Goal: Understand process/instructions: Learn how to perform a task or action

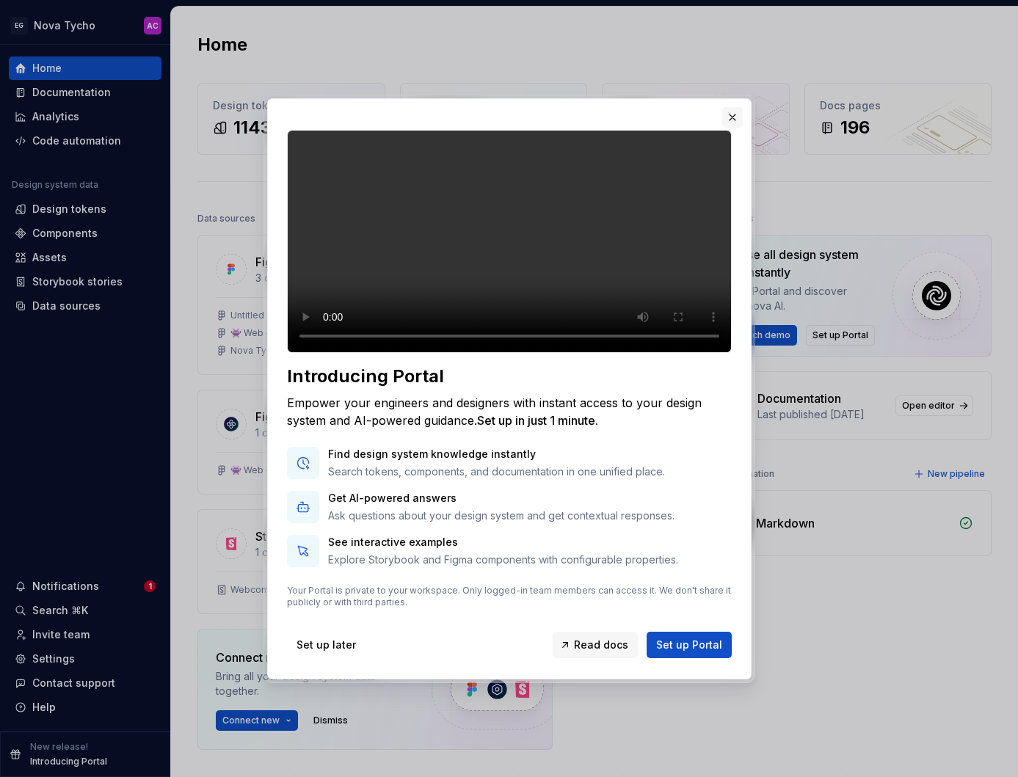
click at [734, 107] on button "button" at bounding box center [732, 117] width 21 height 21
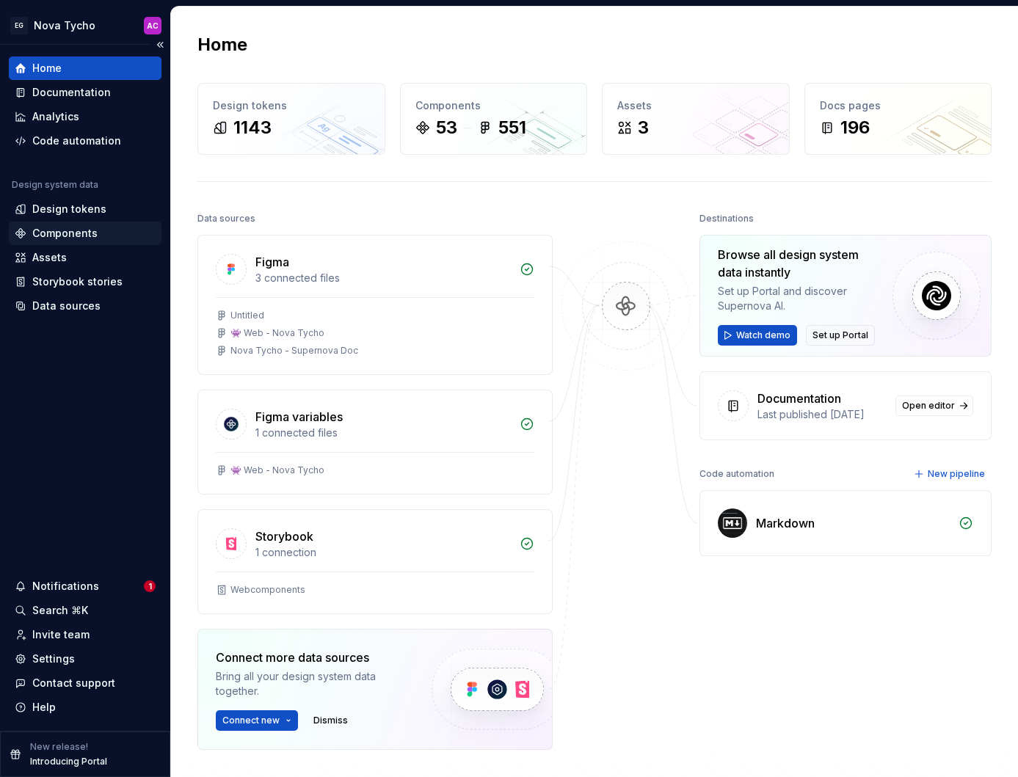
click at [87, 240] on div "Components" at bounding box center [64, 233] width 65 height 15
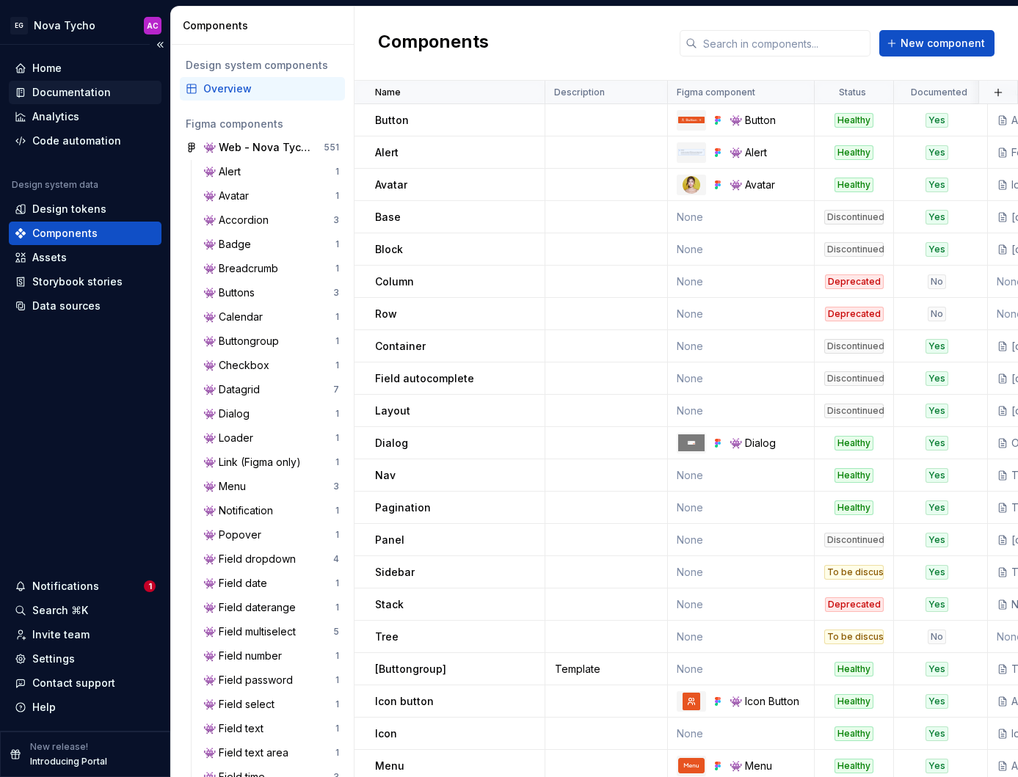
click at [75, 93] on div "Documentation" at bounding box center [71, 92] width 79 height 15
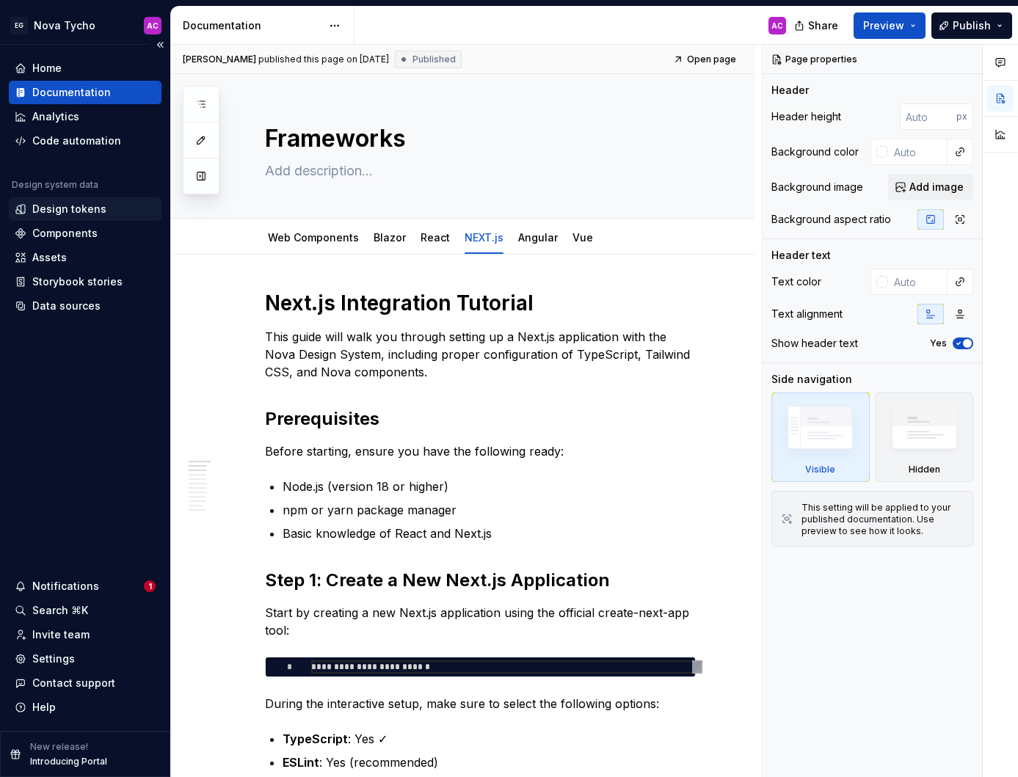
click at [98, 214] on div "Design tokens" at bounding box center [69, 209] width 74 height 15
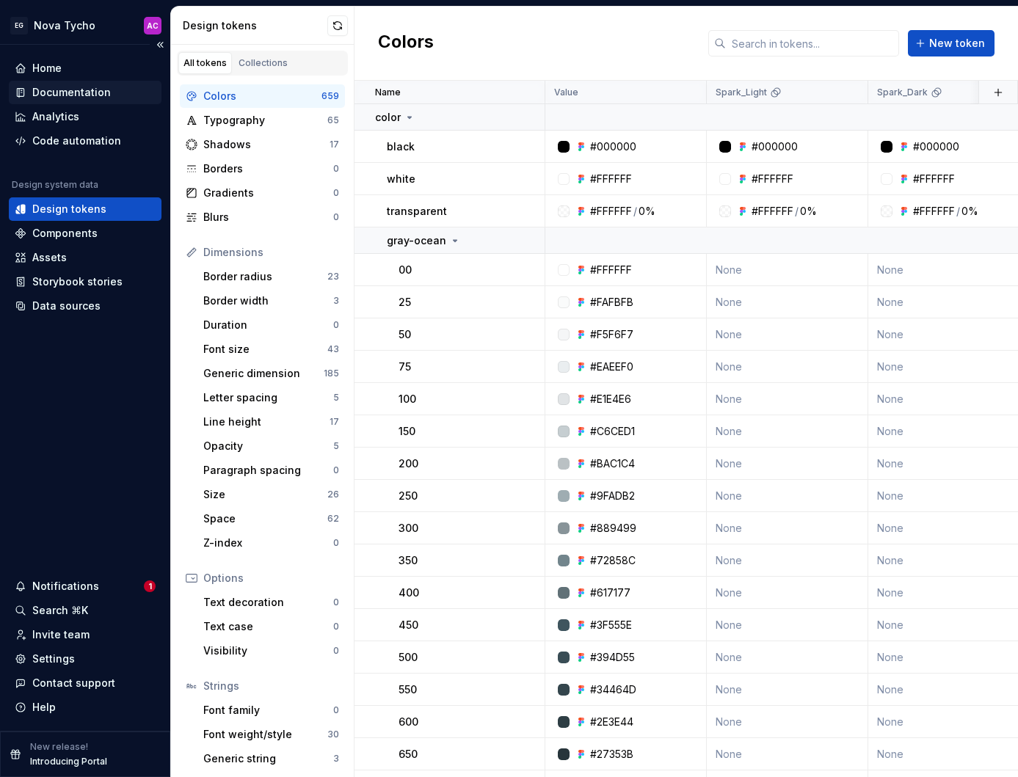
click at [64, 81] on div "Documentation" at bounding box center [85, 92] width 153 height 23
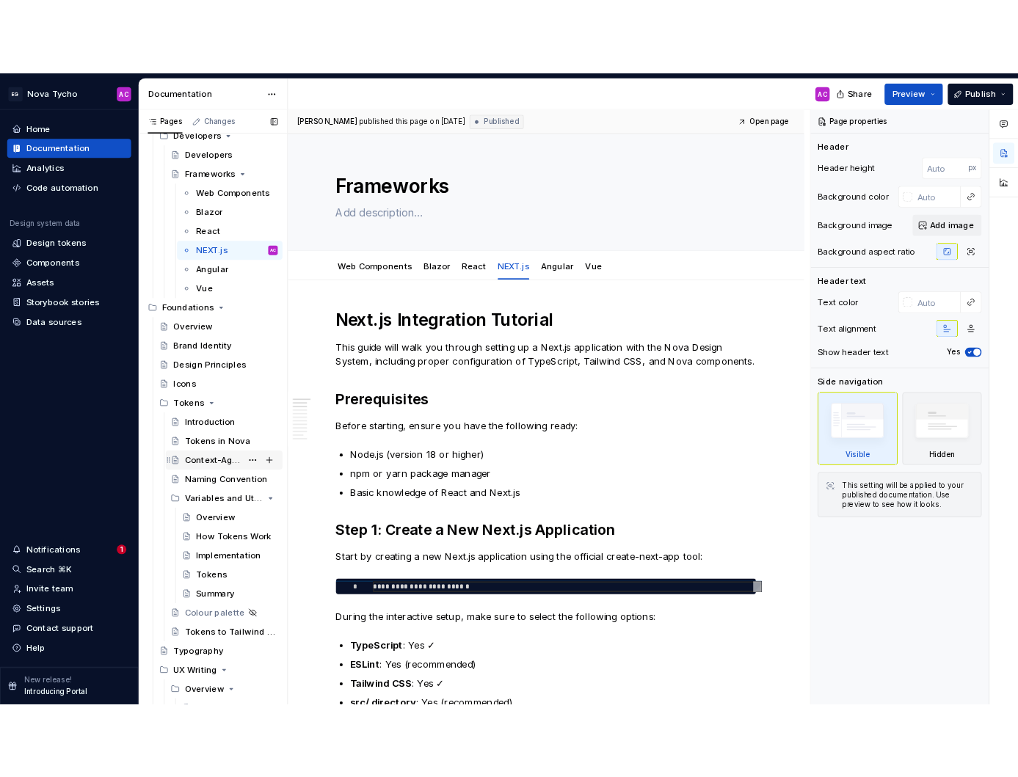
scroll to position [285, 0]
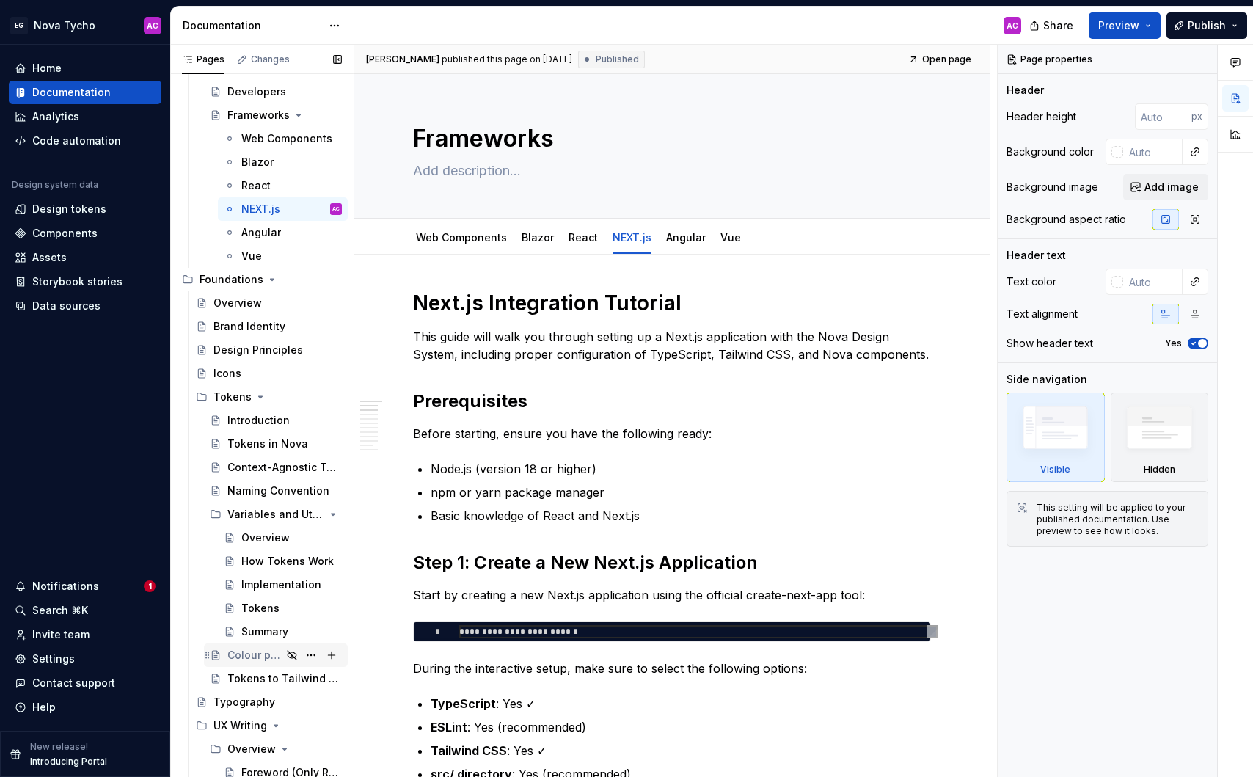
click at [255, 682] on div "Tokens to Tailwind Conversion" at bounding box center [283, 678] width 112 height 15
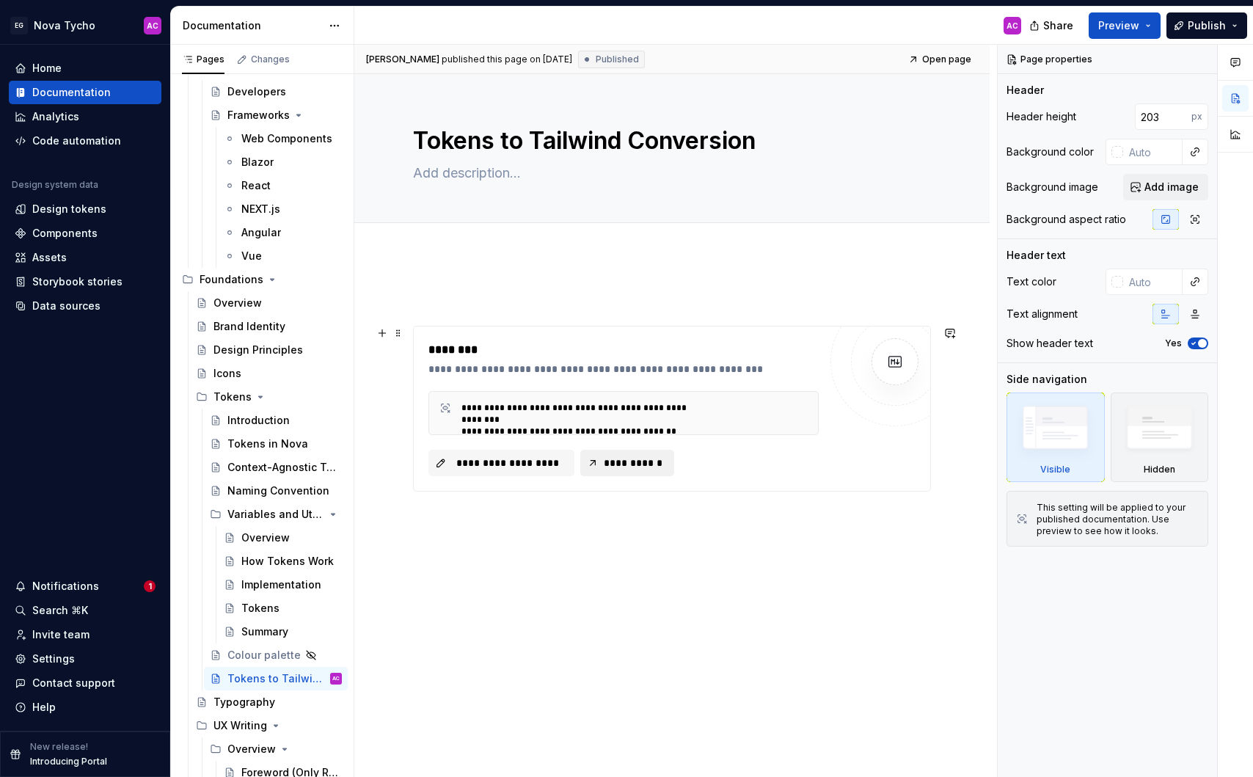
click at [633, 472] on button "**********" at bounding box center [627, 463] width 94 height 26
type textarea "*"
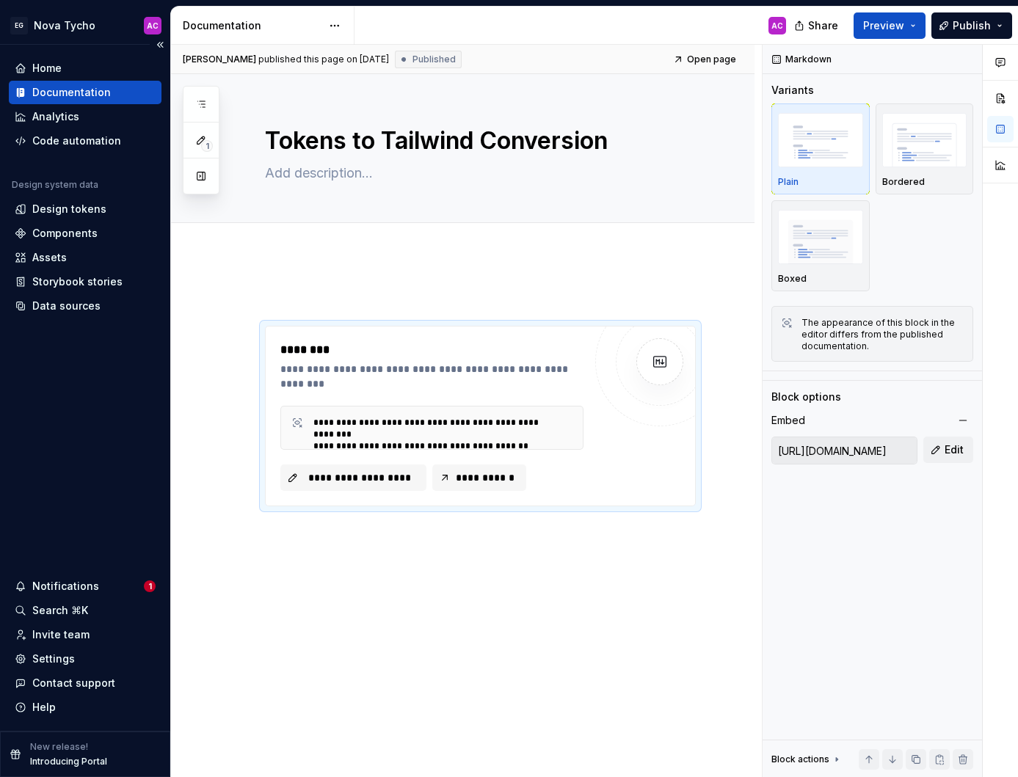
type textarea "*"
